Goal: Transaction & Acquisition: Purchase product/service

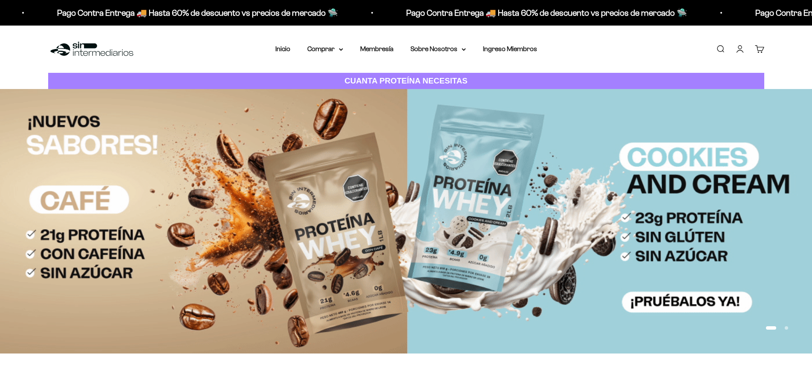
click at [740, 49] on link "Iniciar sesión" at bounding box center [739, 48] width 9 height 9
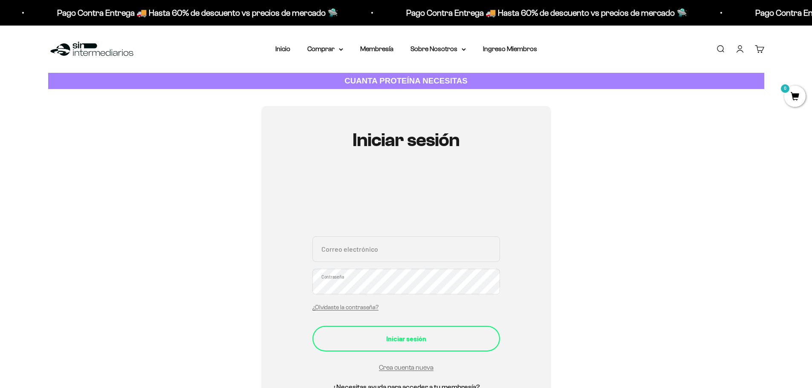
type input "lopezpjuma@gmail.com"
click at [383, 342] on div "Iniciar sesión" at bounding box center [405, 338] width 153 height 11
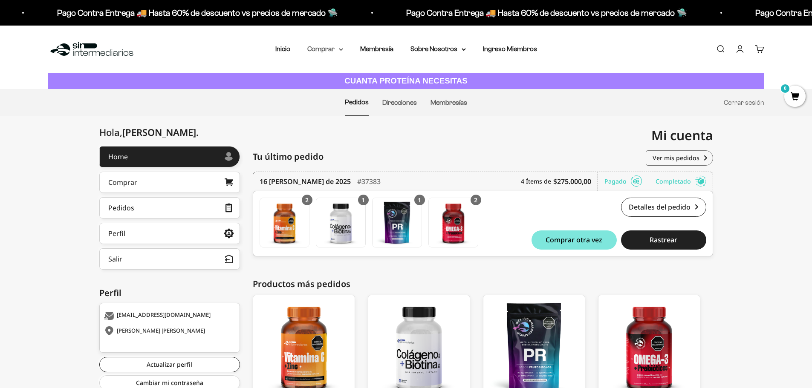
click at [340, 52] on summary "Comprar" at bounding box center [325, 48] width 36 height 11
click at [342, 124] on span "Todos Los Productos" at bounding box center [343, 124] width 63 height 7
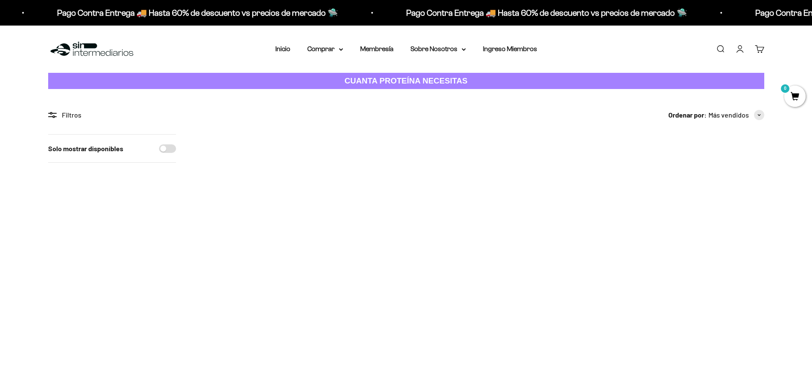
drag, startPoint x: 219, startPoint y: 280, endPoint x: 294, endPoint y: 277, distance: 75.5
click at [294, 277] on div "Creatina Monohidrato $23.000,00 Miembro $25.300,00 No Miembro" at bounding box center [248, 266] width 105 height 33
click at [252, 201] on img at bounding box center [248, 186] width 105 height 105
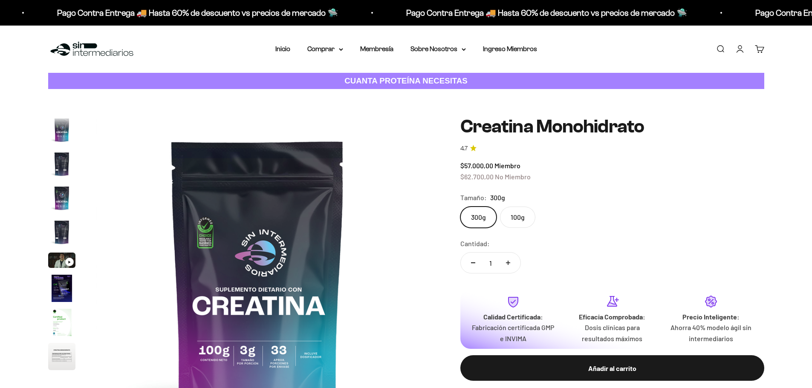
scroll to position [35, 0]
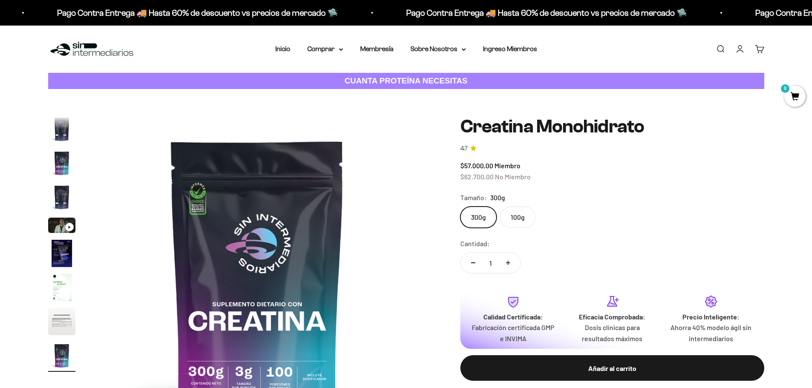
click at [525, 218] on label "100g" at bounding box center [517, 217] width 35 height 21
click at [460, 207] on input "100g" at bounding box center [460, 206] width 0 height 0
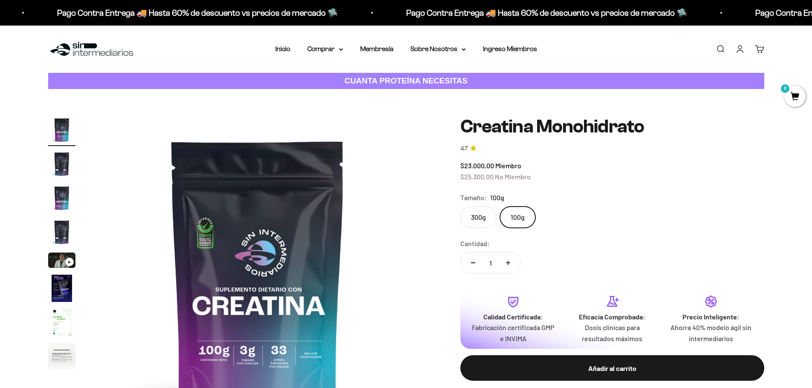
scroll to position [85, 0]
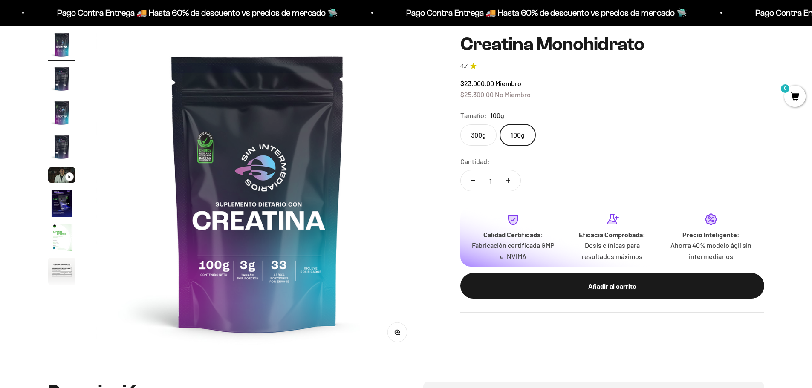
click at [468, 135] on label "300g" at bounding box center [478, 134] width 36 height 21
click at [460, 124] on input "300g" at bounding box center [460, 124] width 0 height 0
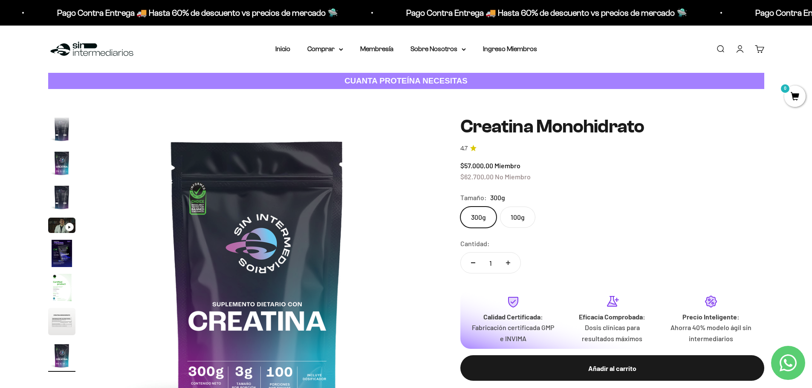
scroll to position [85, 0]
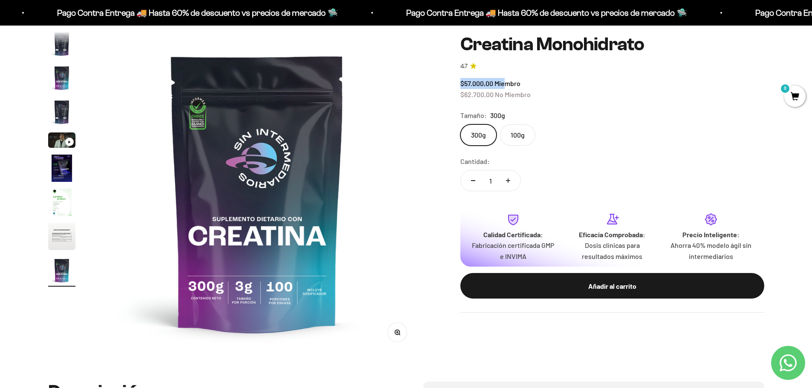
drag, startPoint x: 462, startPoint y: 82, endPoint x: 506, endPoint y: 84, distance: 43.5
click at [506, 84] on span "$57.000,00 Miembro" at bounding box center [490, 83] width 60 height 8
click at [519, 84] on span "Miembro" at bounding box center [507, 83] width 26 height 8
